Goal: Task Accomplishment & Management: Complete application form

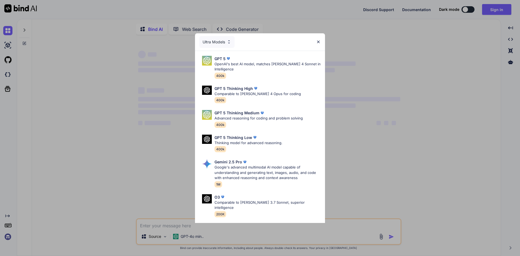
click at [318, 40] on img at bounding box center [318, 42] width 5 height 5
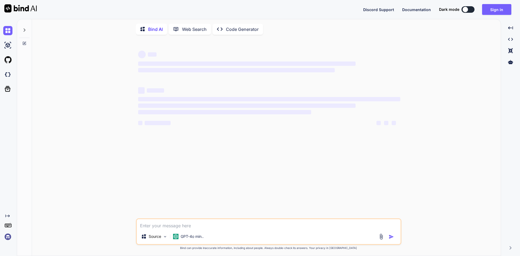
type textarea "x"
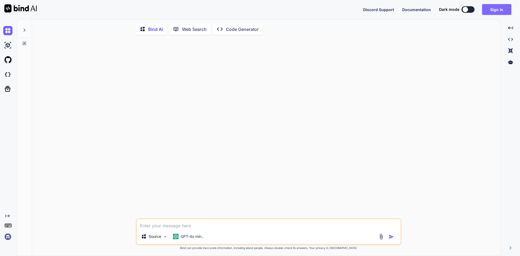
click at [493, 9] on button "Sign in" at bounding box center [496, 9] width 29 height 11
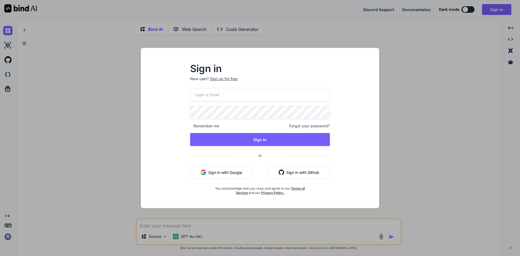
click at [236, 79] on div "Sign up for free" at bounding box center [224, 78] width 28 height 5
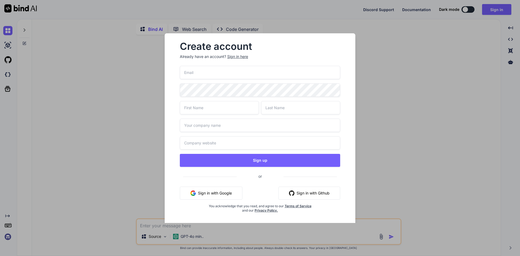
click at [236, 73] on input "email" at bounding box center [260, 72] width 160 height 13
paste input "[EMAIL_ADDRESS][DOMAIN_NAME]"
type input "[EMAIL_ADDRESS][DOMAIN_NAME]"
type input "Shad"
type input "sho"
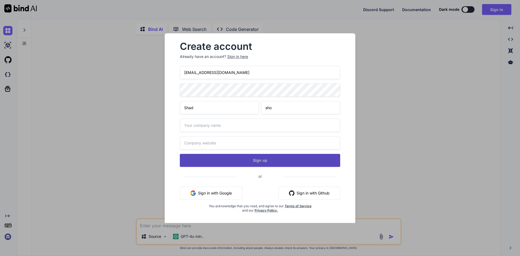
click at [247, 160] on button "Sign up" at bounding box center [260, 160] width 160 height 13
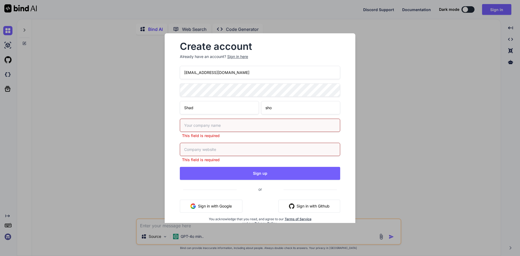
click at [234, 120] on input "text" at bounding box center [260, 125] width 160 height 13
type input "ShadSho"
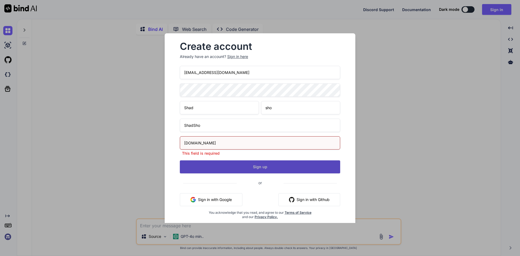
type input "[DOMAIN_NAME]"
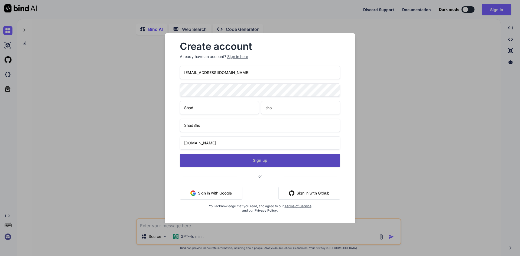
click at [268, 162] on button "Sign up" at bounding box center [260, 160] width 160 height 13
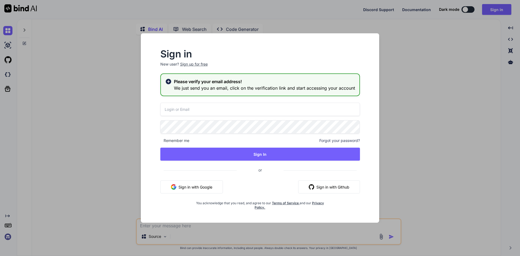
click at [247, 109] on input "email" at bounding box center [260, 109] width 200 height 13
paste input "[EMAIL_ADDRESS][DOMAIN_NAME]"
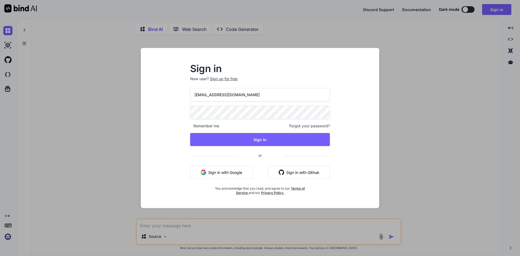
type input "[EMAIL_ADDRESS][DOMAIN_NAME]"
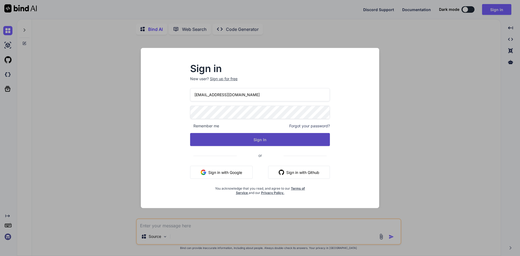
click at [263, 140] on button "Sign In" at bounding box center [260, 139] width 140 height 13
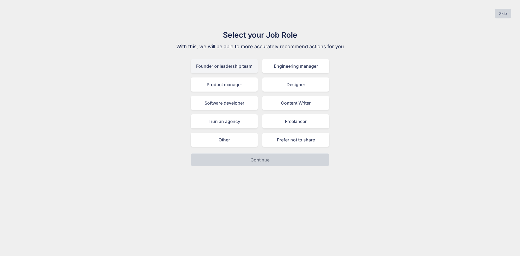
click at [238, 70] on div "Founder or leadership team" at bounding box center [224, 66] width 67 height 14
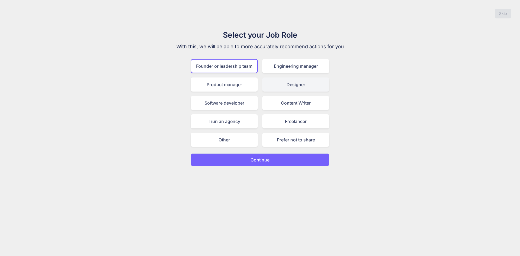
click at [293, 86] on div "Designer" at bounding box center [295, 84] width 67 height 14
click at [267, 162] on p "Continue" at bounding box center [259, 159] width 19 height 6
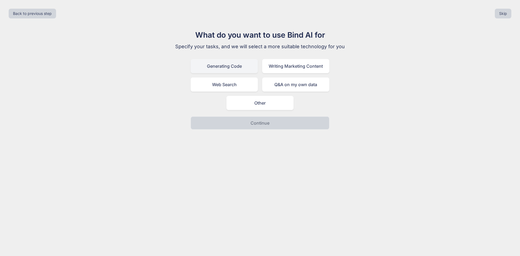
click at [218, 64] on div "Generating Code" at bounding box center [224, 66] width 67 height 14
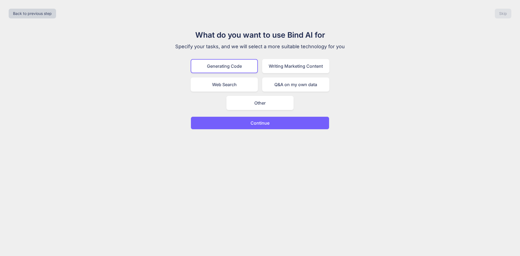
click at [244, 117] on button "Continue" at bounding box center [260, 122] width 139 height 13
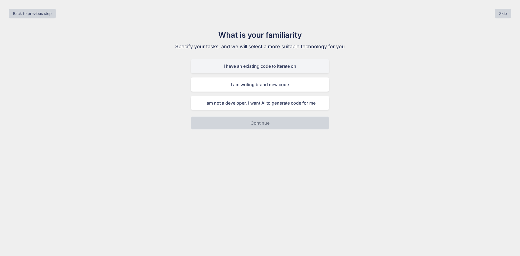
click at [257, 67] on div "I have an existing code to iterate on" at bounding box center [260, 66] width 139 height 14
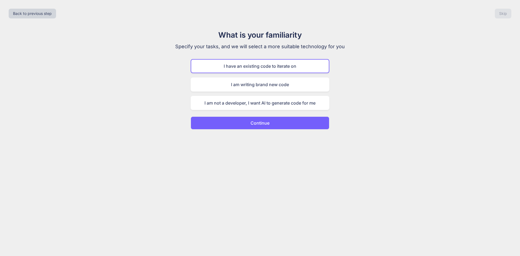
click at [247, 122] on button "Continue" at bounding box center [260, 122] width 139 height 13
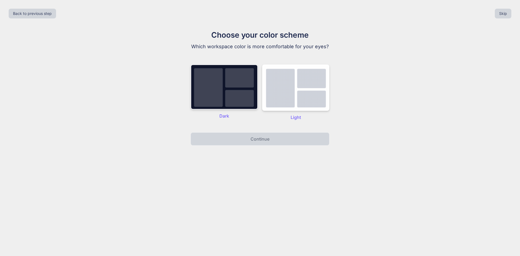
click at [238, 94] on img at bounding box center [224, 86] width 67 height 45
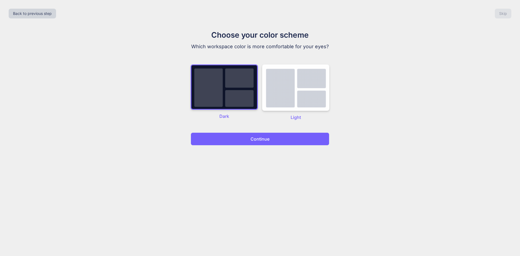
click at [257, 143] on button "Continue" at bounding box center [260, 138] width 139 height 13
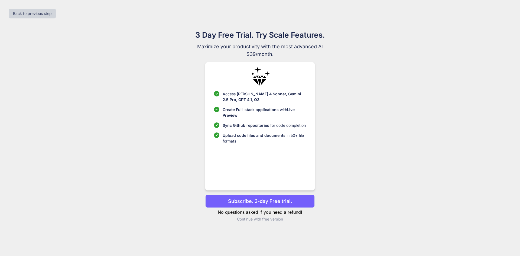
click at [272, 220] on p "Continue with free version" at bounding box center [259, 218] width 109 height 5
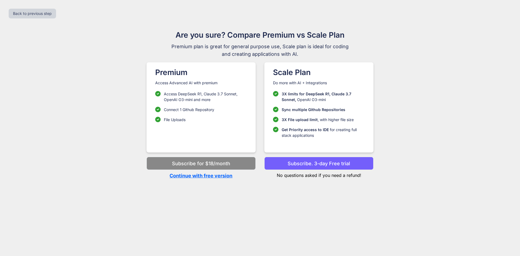
click at [222, 175] on p "Continue with free version" at bounding box center [200, 175] width 109 height 7
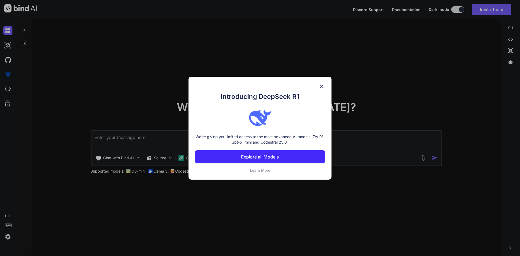
click at [283, 157] on button "Explore all Models" at bounding box center [260, 156] width 130 height 13
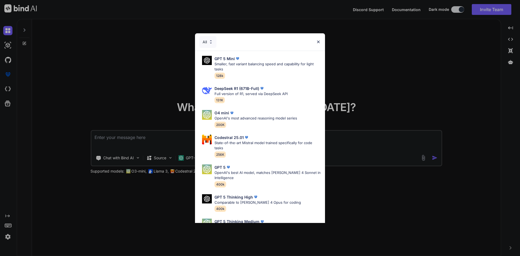
click at [316, 41] on img at bounding box center [318, 42] width 5 height 5
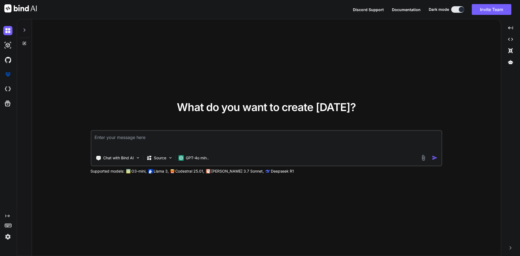
click at [310, 53] on div "What do you want to create [DATE]? Chat with Bind AI Source GPT-4o min.. Suppor…" at bounding box center [266, 137] width 469 height 237
click at [9, 76] on img at bounding box center [7, 74] width 9 height 9
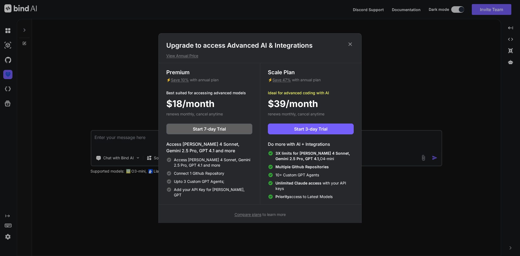
click at [349, 40] on div "Upgrade to access Advanced AI & Integrations View Annual Price Premium ⚡ Save 1…" at bounding box center [259, 129] width 203 height 192
click at [349, 43] on icon at bounding box center [350, 44] width 6 height 6
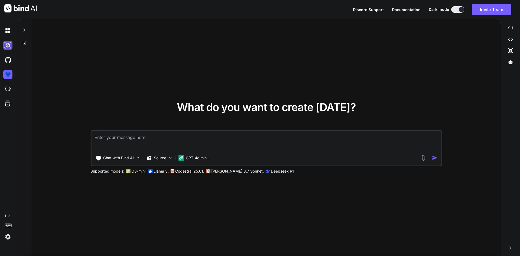
click at [6, 47] on img at bounding box center [7, 45] width 9 height 9
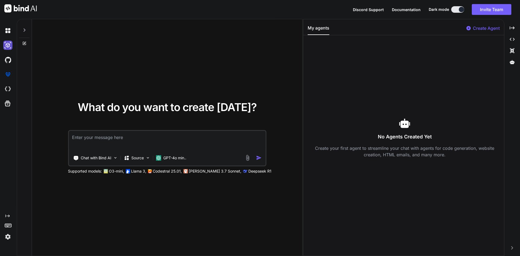
click at [6, 47] on img at bounding box center [7, 45] width 9 height 9
click at [10, 35] on img at bounding box center [7, 30] width 9 height 9
click at [22, 31] on div at bounding box center [24, 28] width 10 height 19
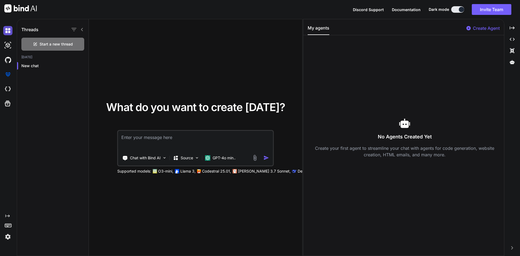
click at [9, 31] on img at bounding box center [7, 30] width 9 height 9
click at [6, 86] on img at bounding box center [7, 88] width 9 height 9
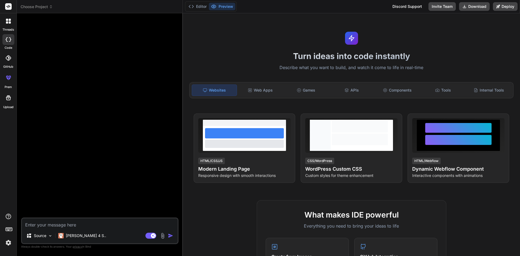
type textarea "x"
